Goal: Information Seeking & Learning: Understand process/instructions

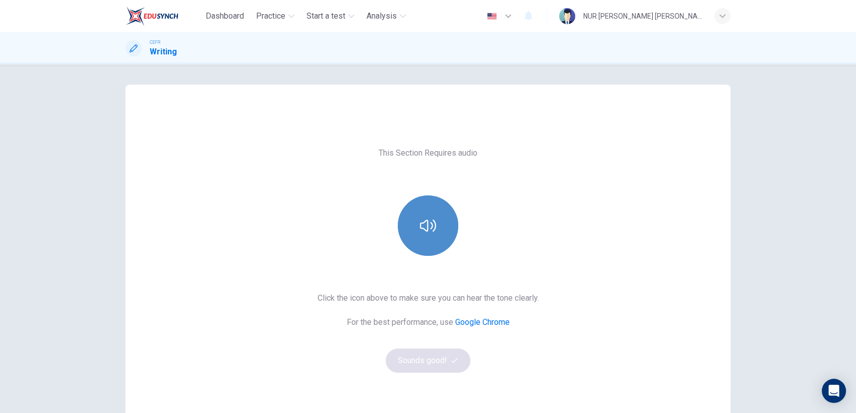
click at [401, 238] on button "button" at bounding box center [428, 226] width 60 height 60
click at [440, 232] on button "button" at bounding box center [428, 226] width 60 height 60
click at [442, 235] on button "button" at bounding box center [428, 226] width 60 height 60
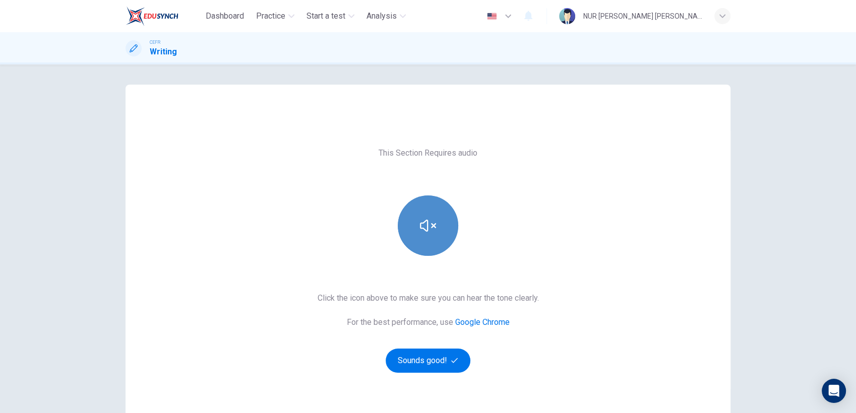
click at [430, 223] on icon "button" at bounding box center [428, 226] width 16 height 16
click at [415, 374] on div "This Section Requires audio Click the icon above to make sure you can hear the …" at bounding box center [428, 260] width 605 height 266
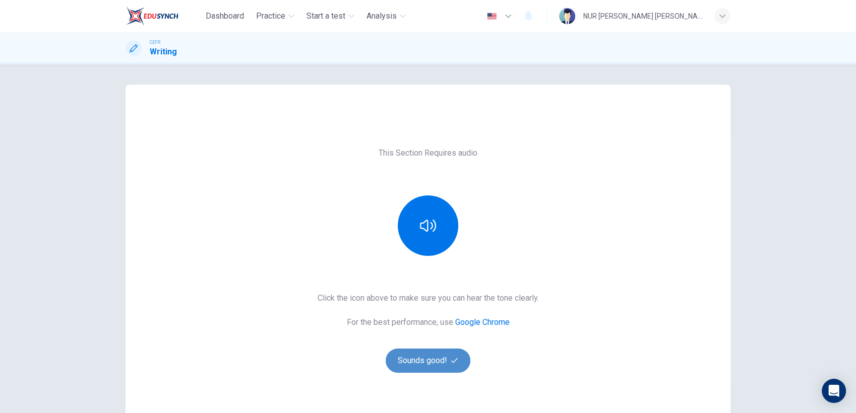
click at [415, 370] on button "Sounds good!" at bounding box center [428, 361] width 85 height 24
